Goal: Obtain resource: Obtain resource

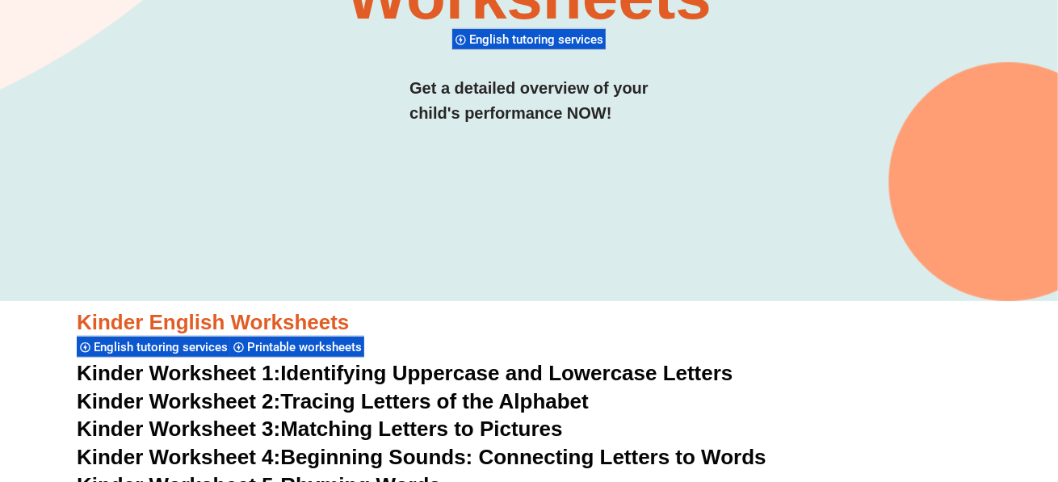
scroll to position [562, 0]
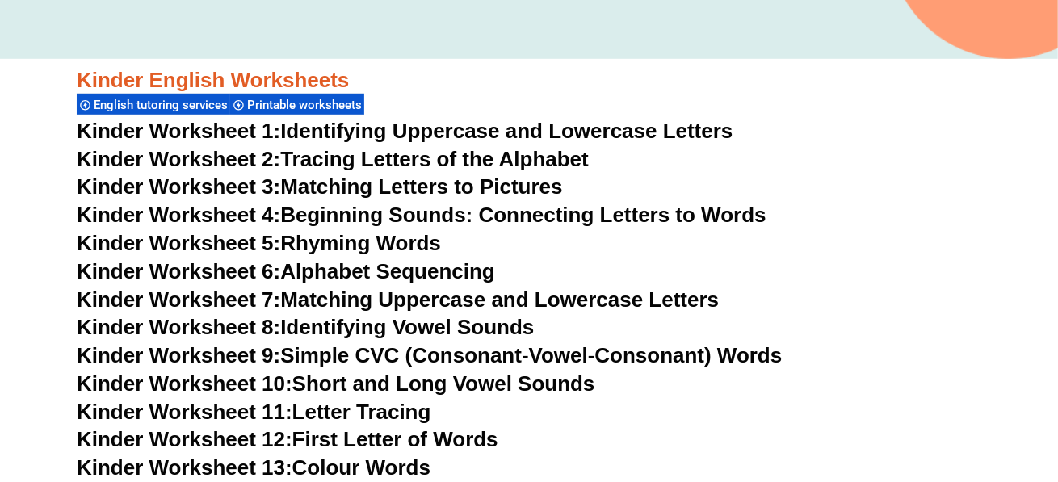
click at [332, 327] on link "Kinder Worksheet 8: Identifying Vowel Sounds" at bounding box center [305, 327] width 457 height 24
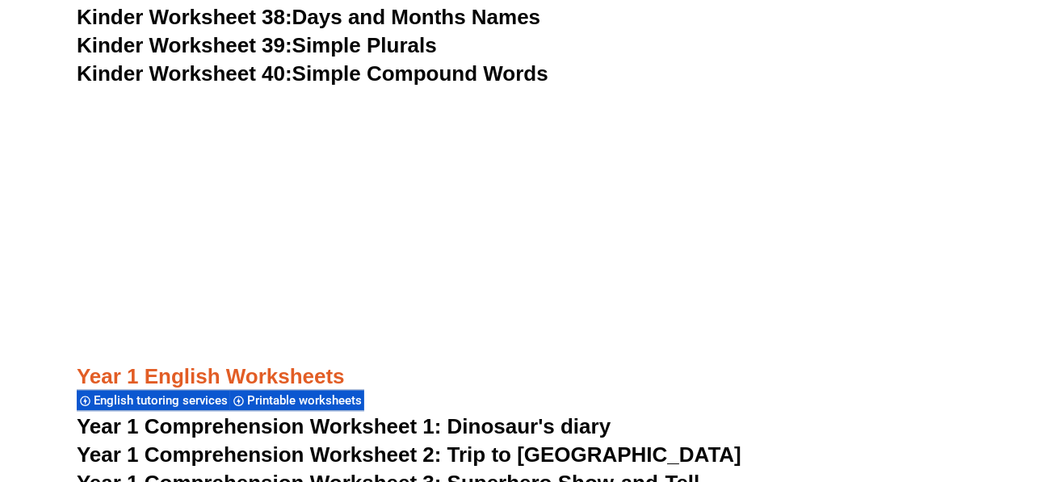
scroll to position [1773, 0]
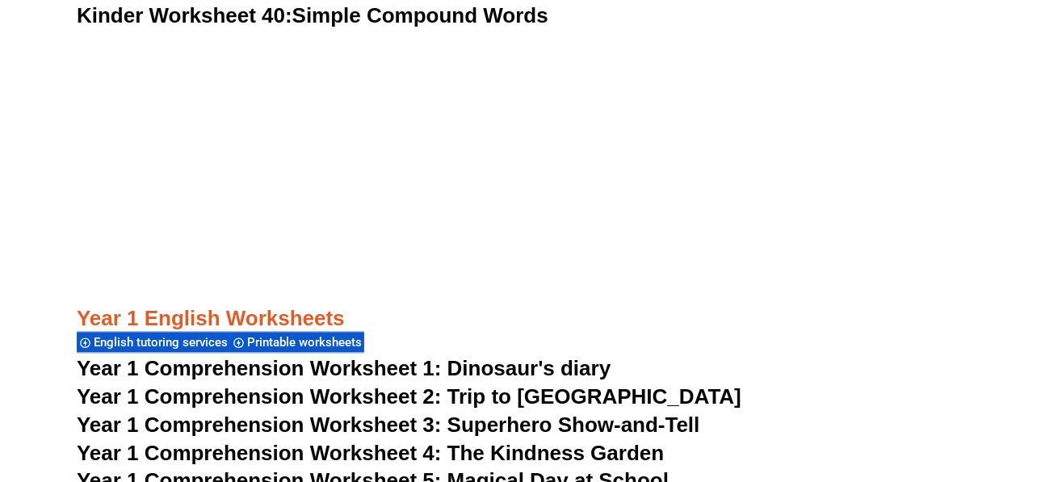
click at [375, 374] on span "Year 1 Comprehension Worksheet 1: Dinosaur's diary" at bounding box center [344, 368] width 534 height 24
click at [352, 399] on span "Year 1 Comprehension Worksheet 2: Trip to [GEOGRAPHIC_DATA]" at bounding box center [409, 396] width 665 height 24
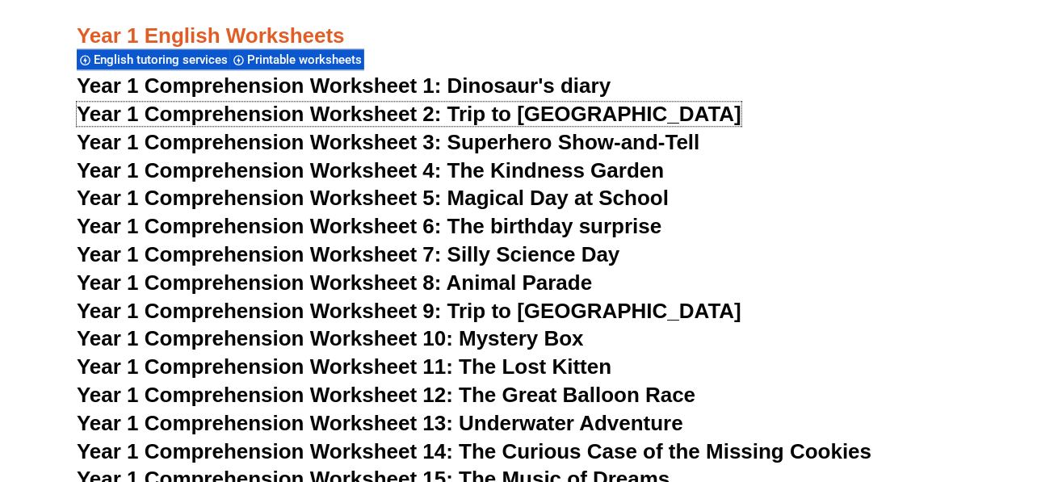
scroll to position [2096, 0]
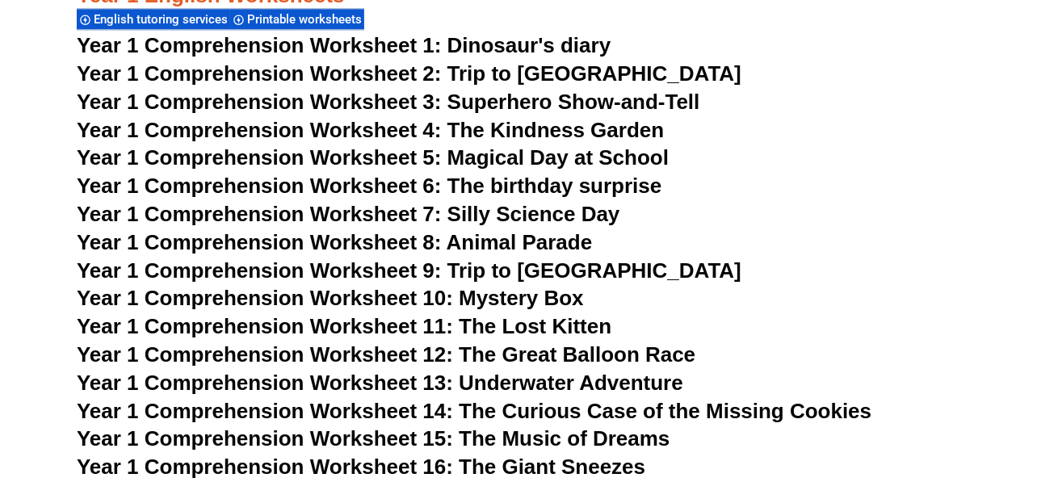
click at [518, 243] on span "Year 1 Comprehension Worksheet 8: Animal Parade" at bounding box center [334, 242] width 515 height 24
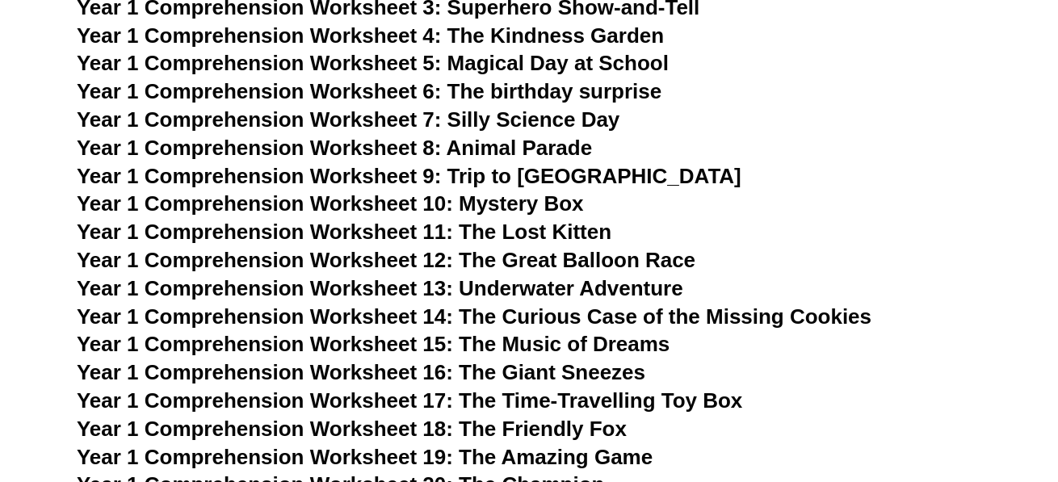
scroll to position [2177, 0]
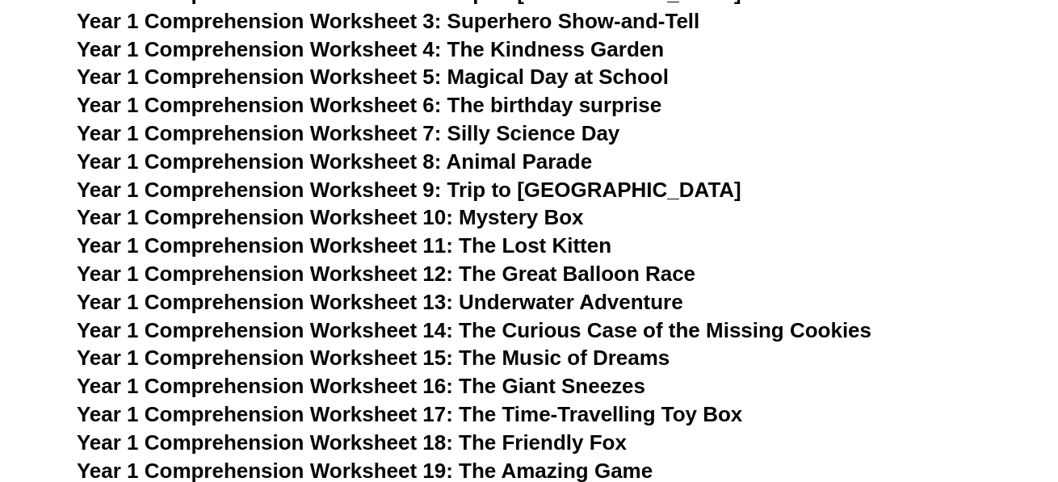
click at [568, 49] on span "Year 1 Comprehension Worksheet 4: The Kindness Garden" at bounding box center [370, 49] width 587 height 24
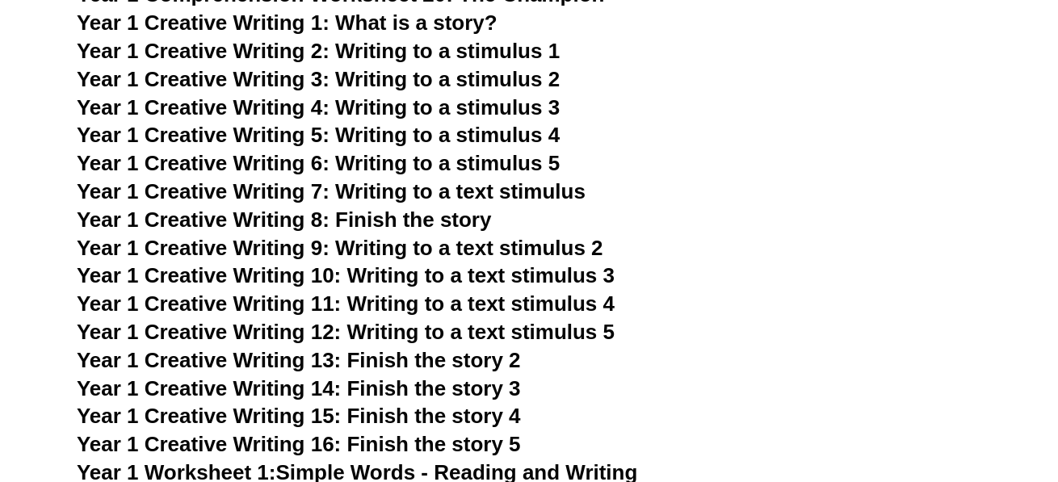
scroll to position [2742, 0]
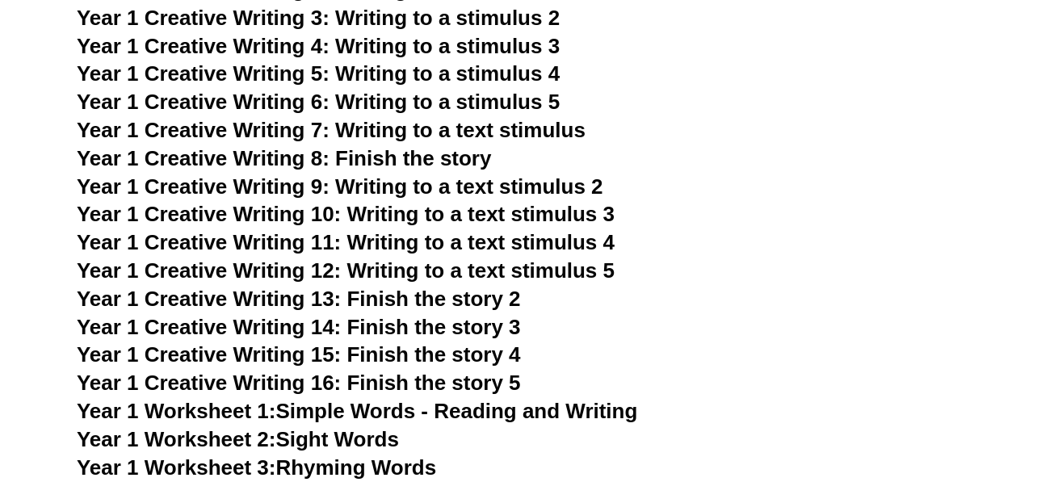
click at [529, 193] on span "Year 1 Creative Writing 9: Writing to a text stimulus 2" at bounding box center [340, 186] width 526 height 24
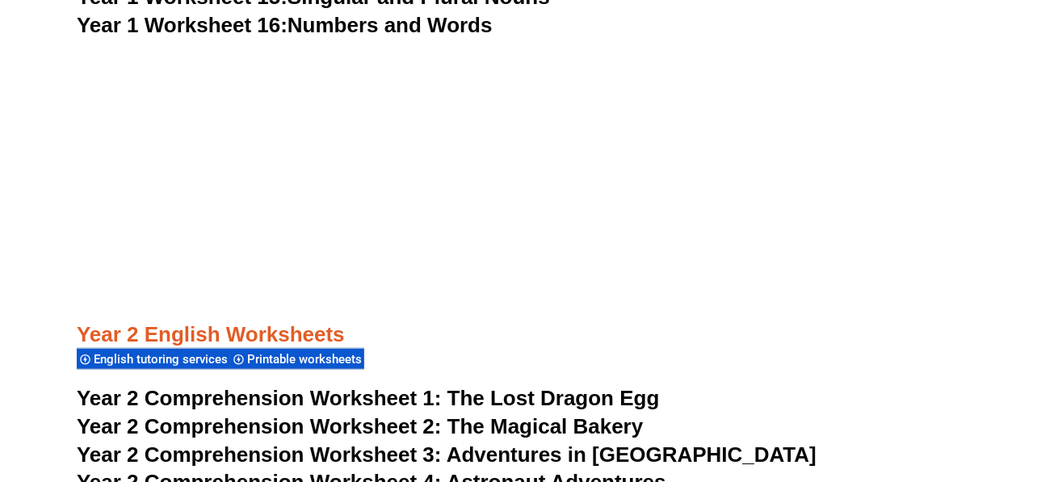
scroll to position [3711, 0]
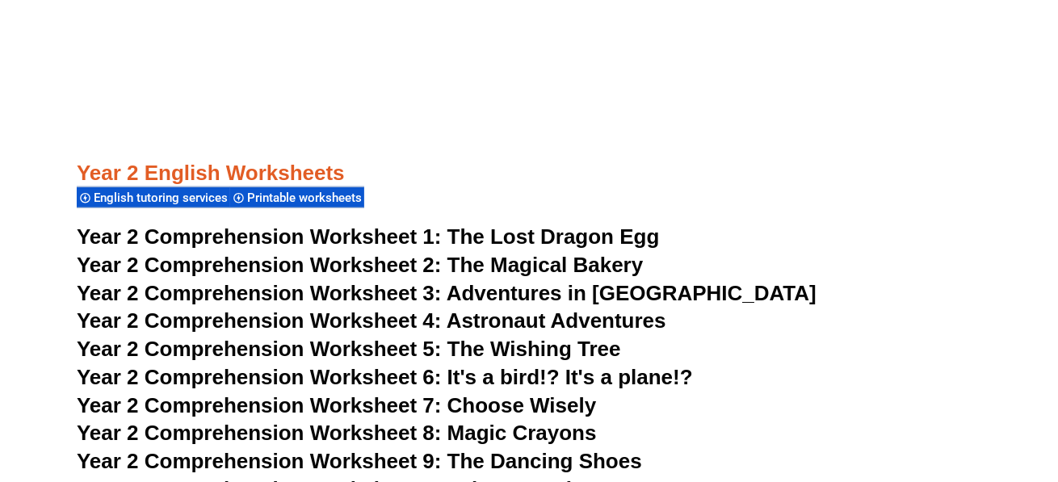
click at [430, 237] on span "Year 2 Comprehension Worksheet 1:" at bounding box center [259, 236] width 365 height 24
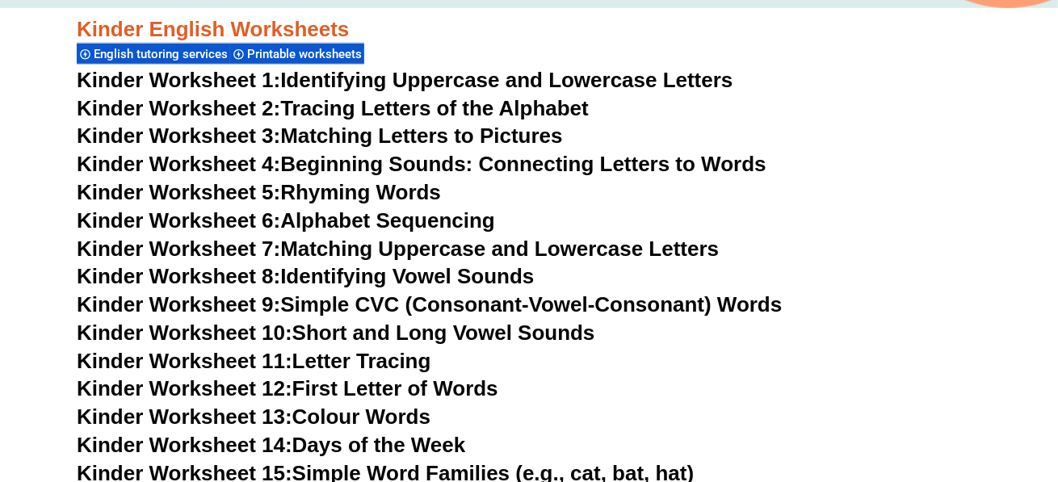
scroll to position [565, 0]
